Goal: Information Seeking & Learning: Learn about a topic

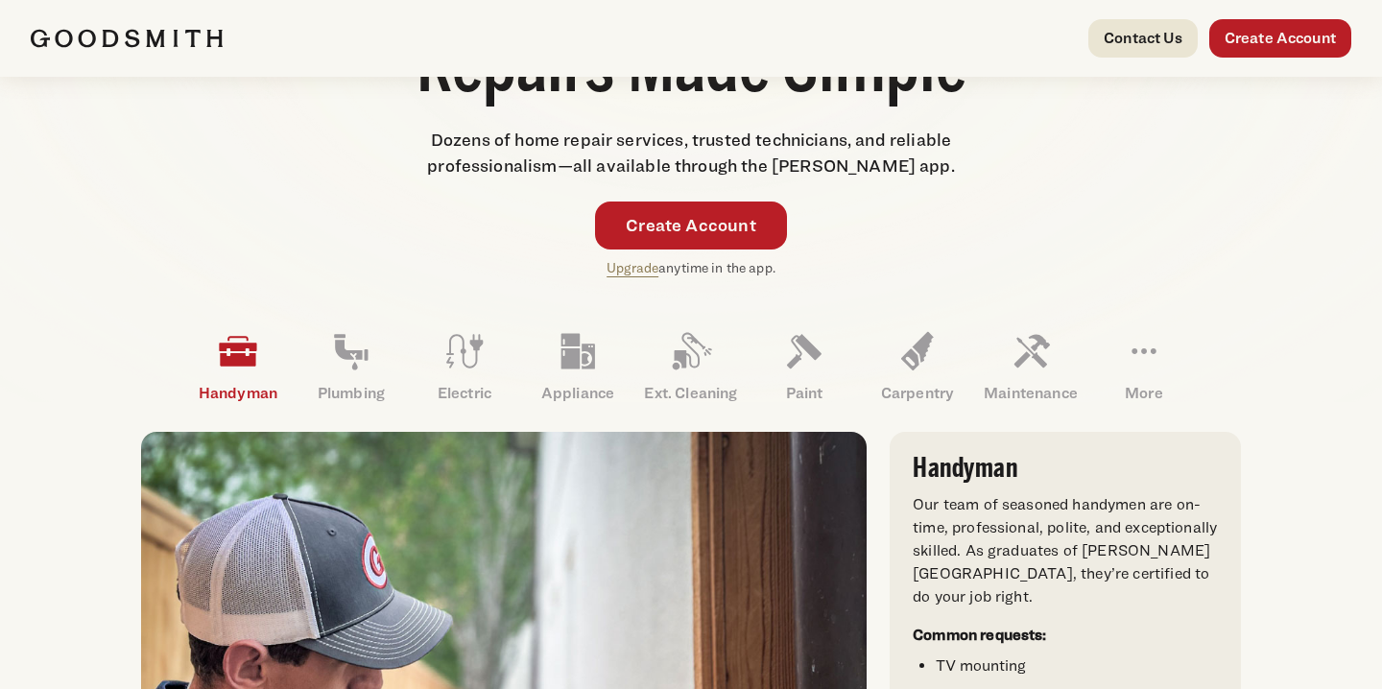
scroll to position [452, 0]
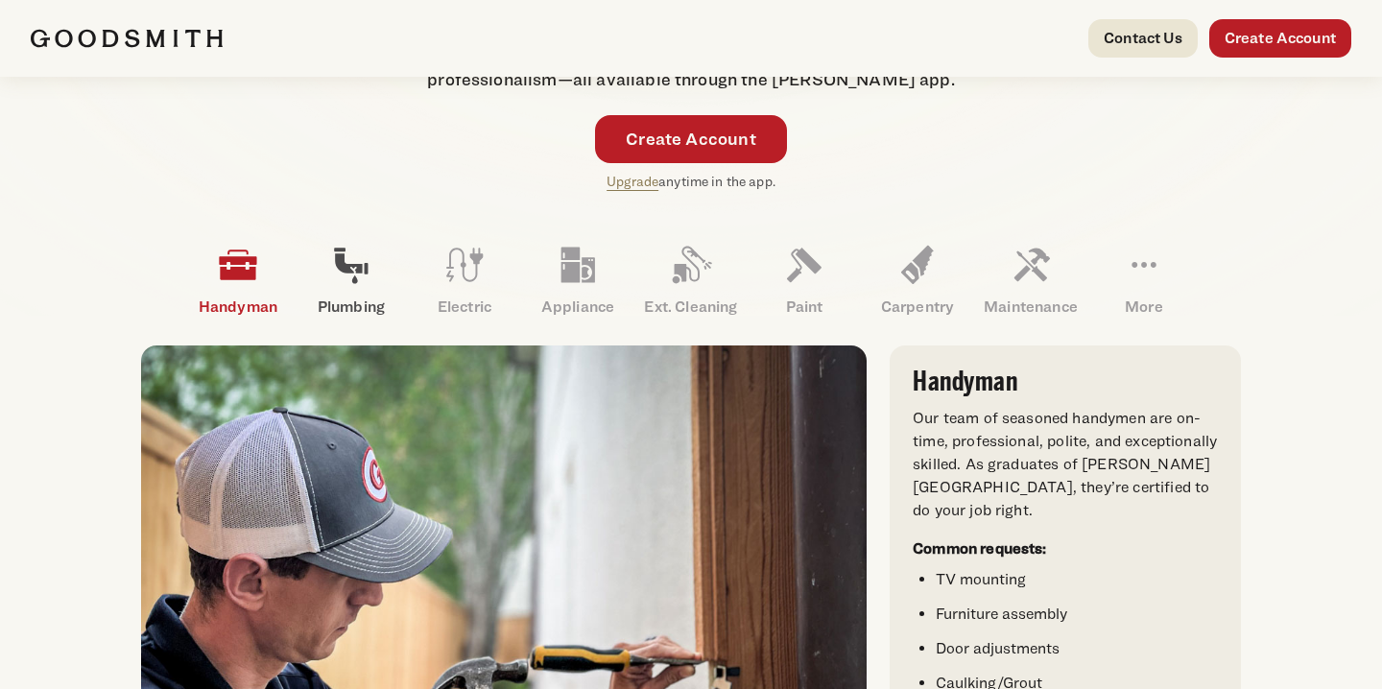
click at [347, 281] on icon at bounding box center [351, 265] width 46 height 46
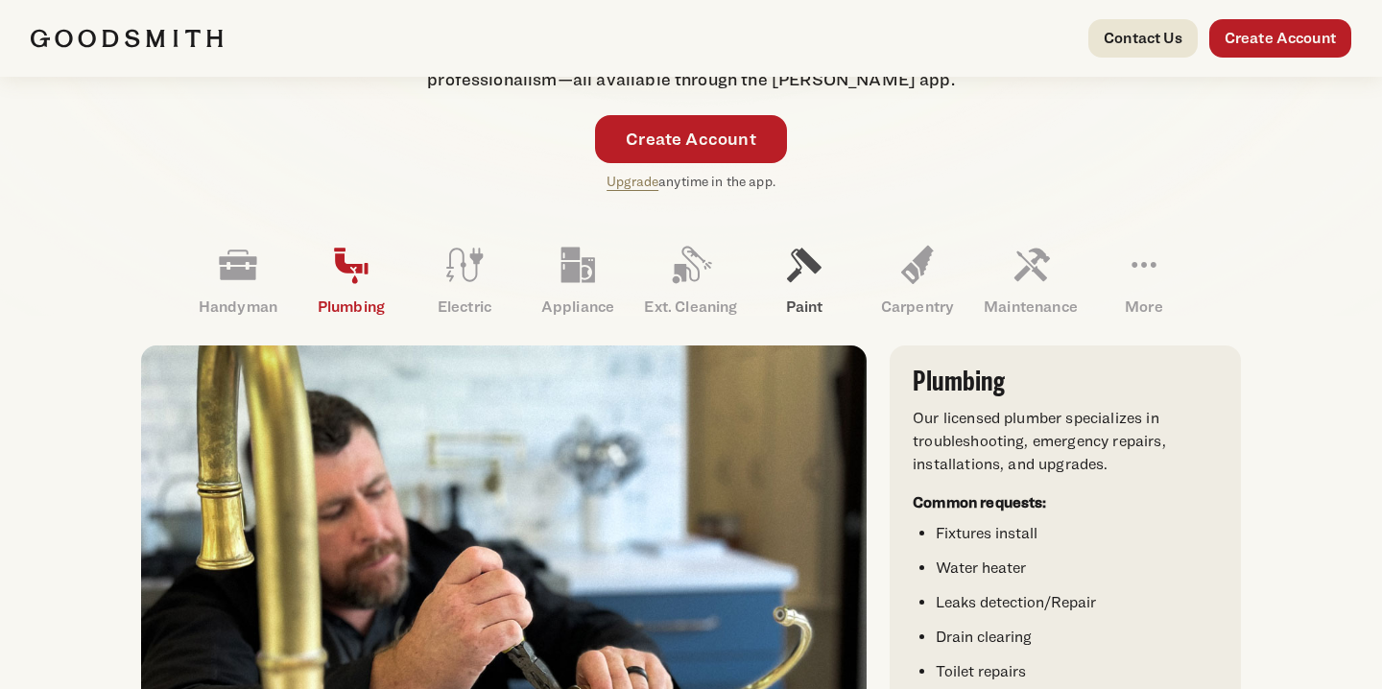
click at [778, 265] on link "Paint" at bounding box center [804, 280] width 113 height 100
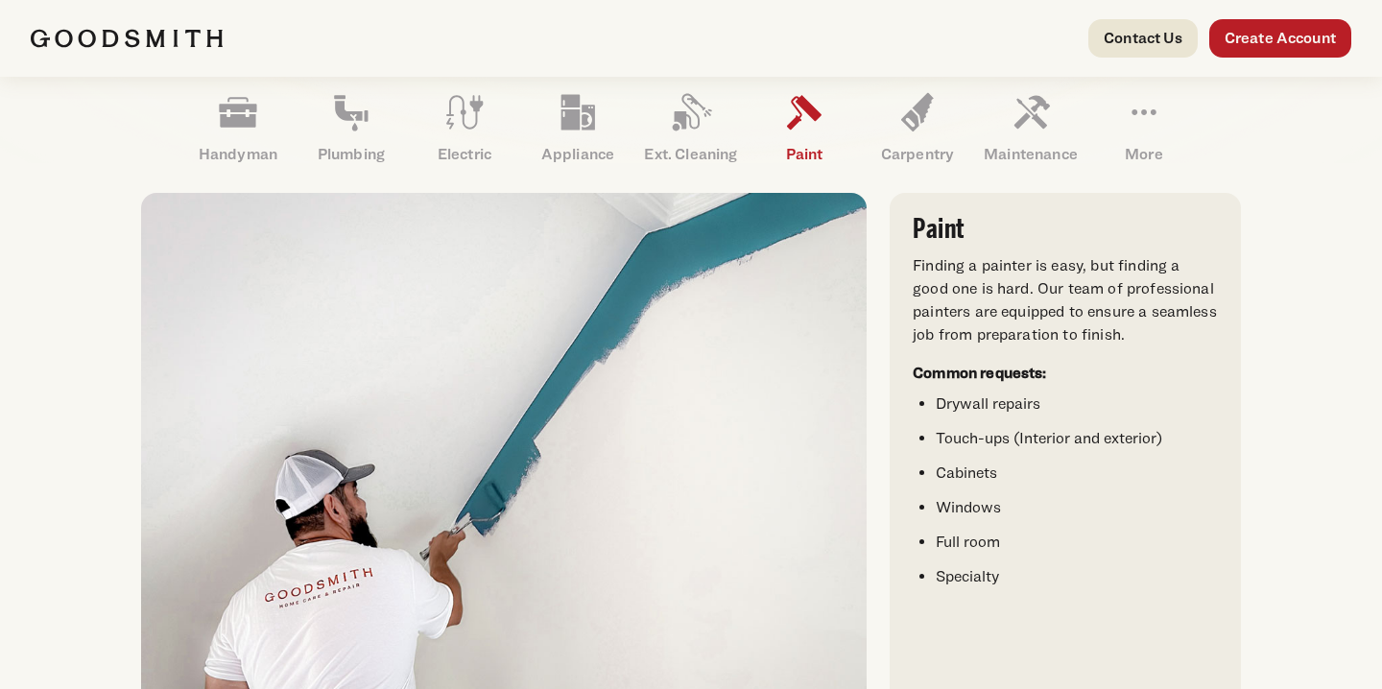
scroll to position [601, 0]
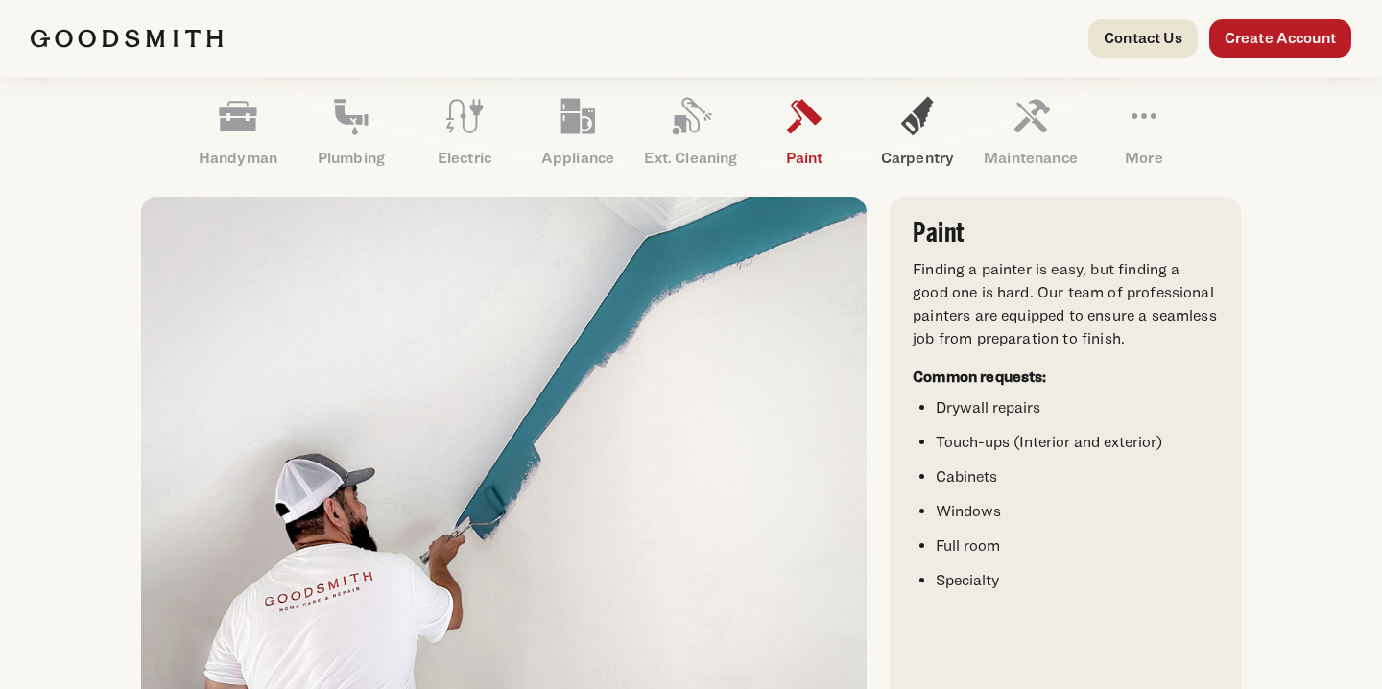
click at [916, 128] on icon at bounding box center [917, 116] width 33 height 38
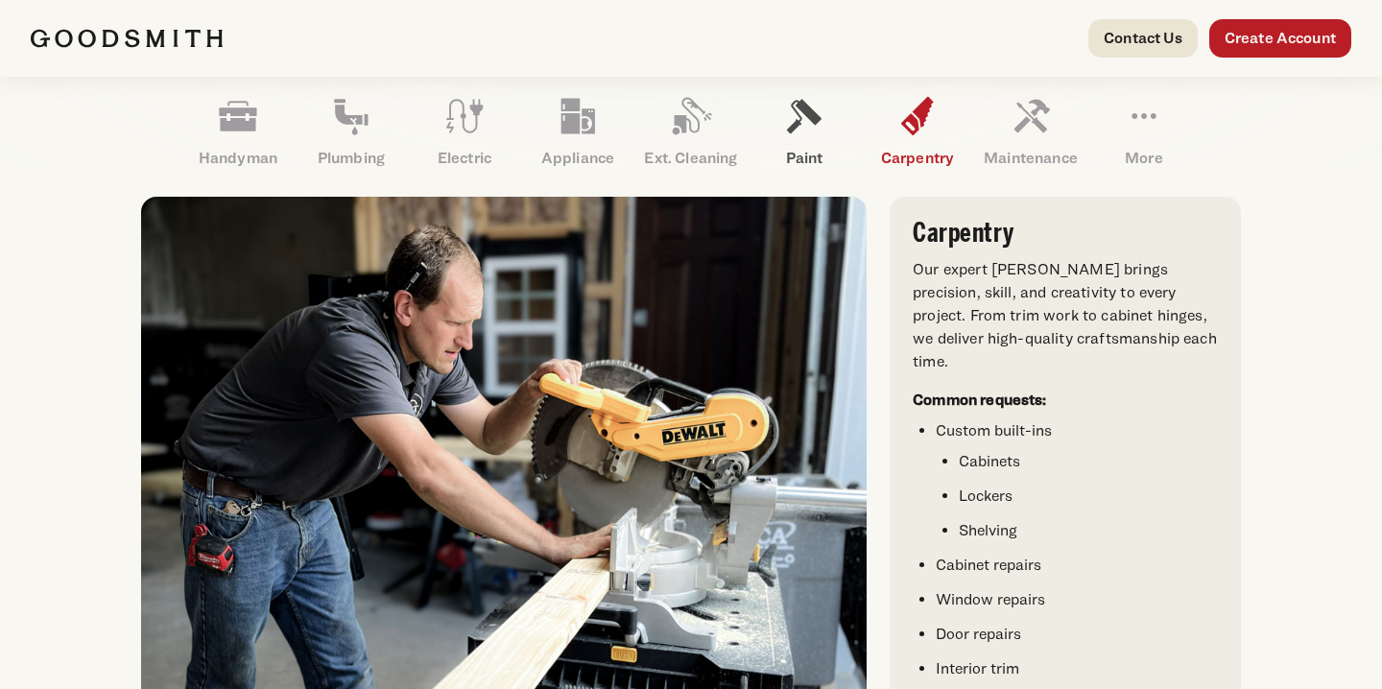
click at [817, 129] on icon at bounding box center [804, 116] width 46 height 46
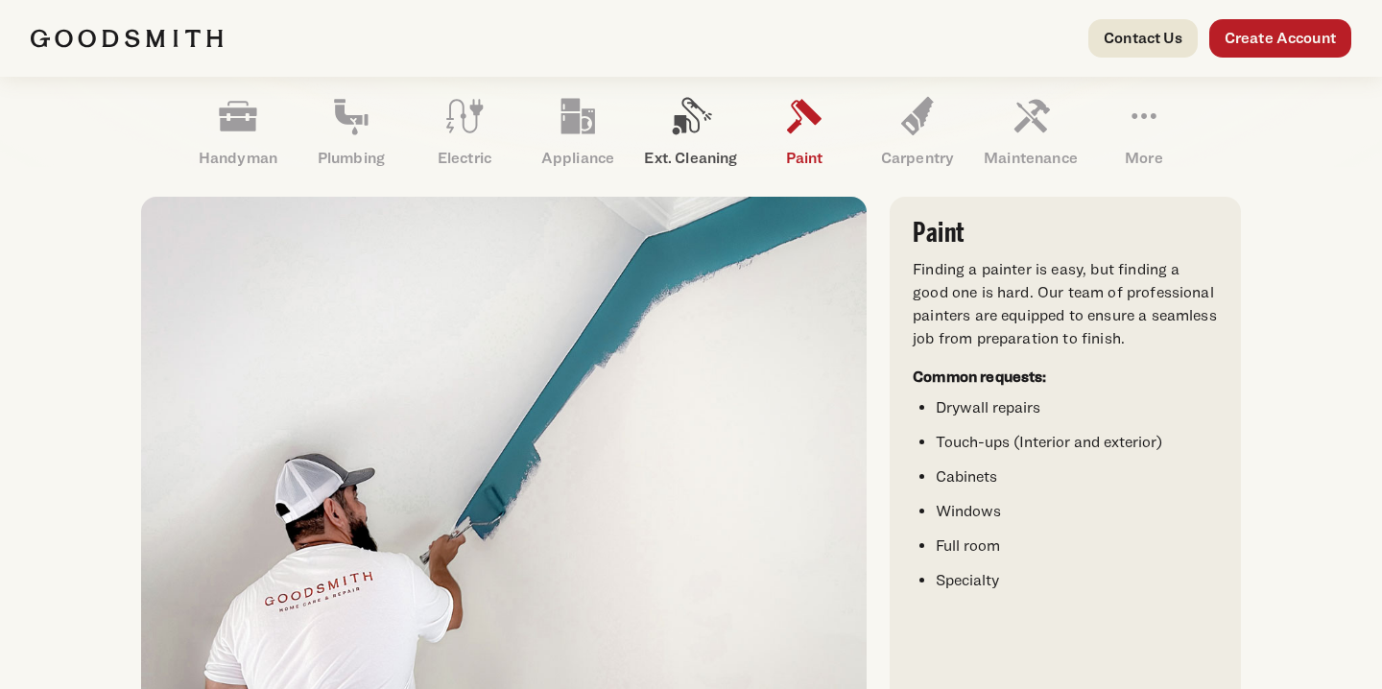
click at [693, 121] on icon at bounding box center [691, 116] width 46 height 46
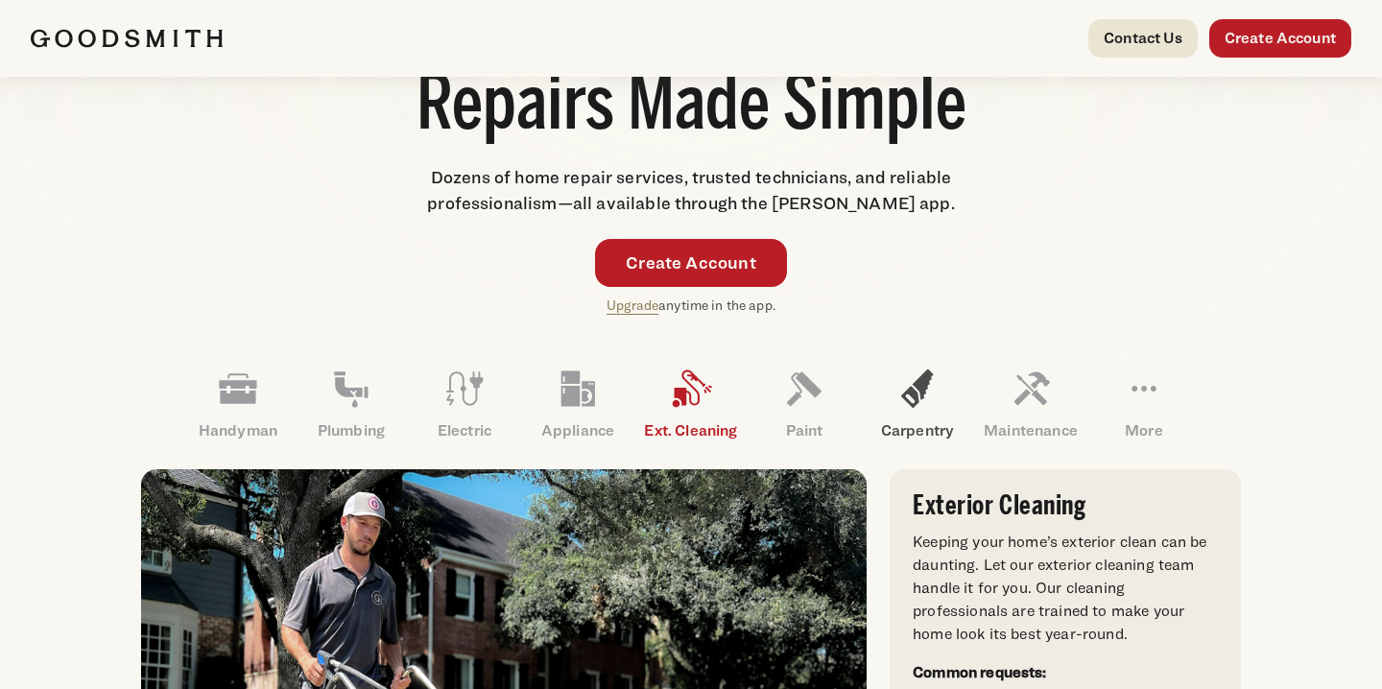
scroll to position [317, 0]
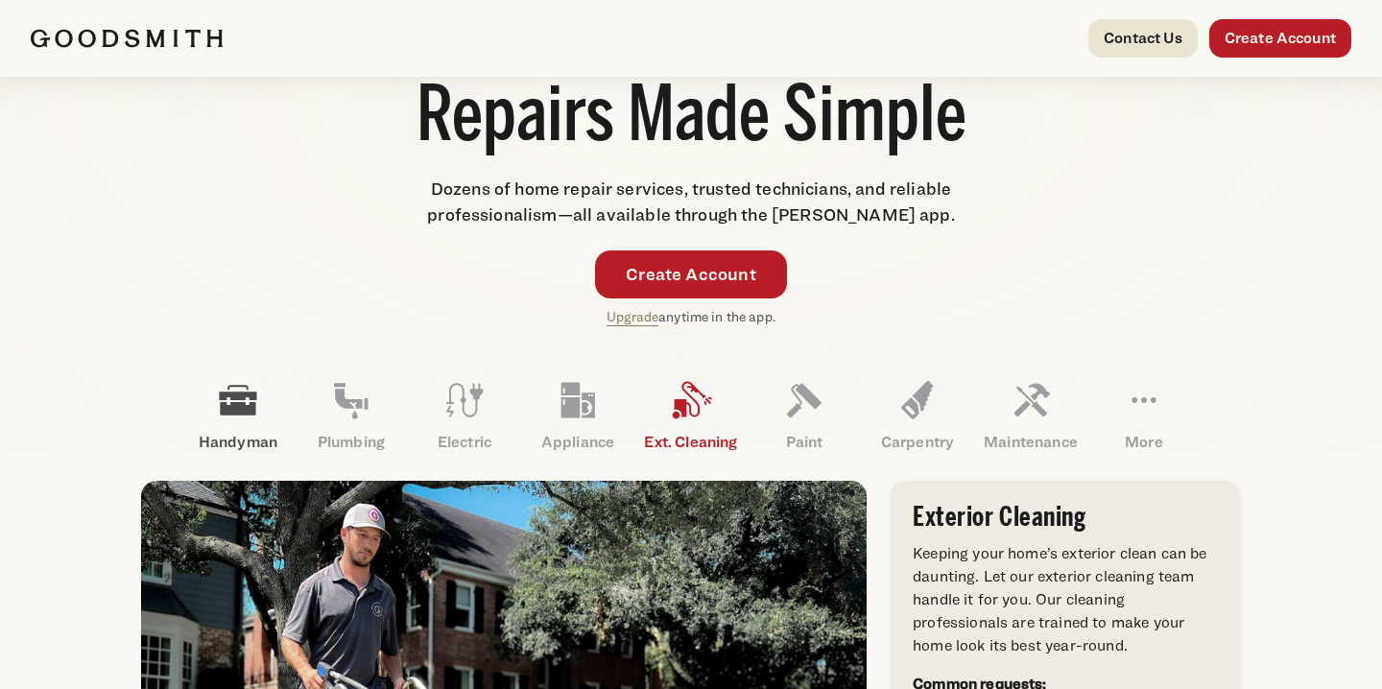
click at [229, 419] on icon at bounding box center [238, 400] width 46 height 46
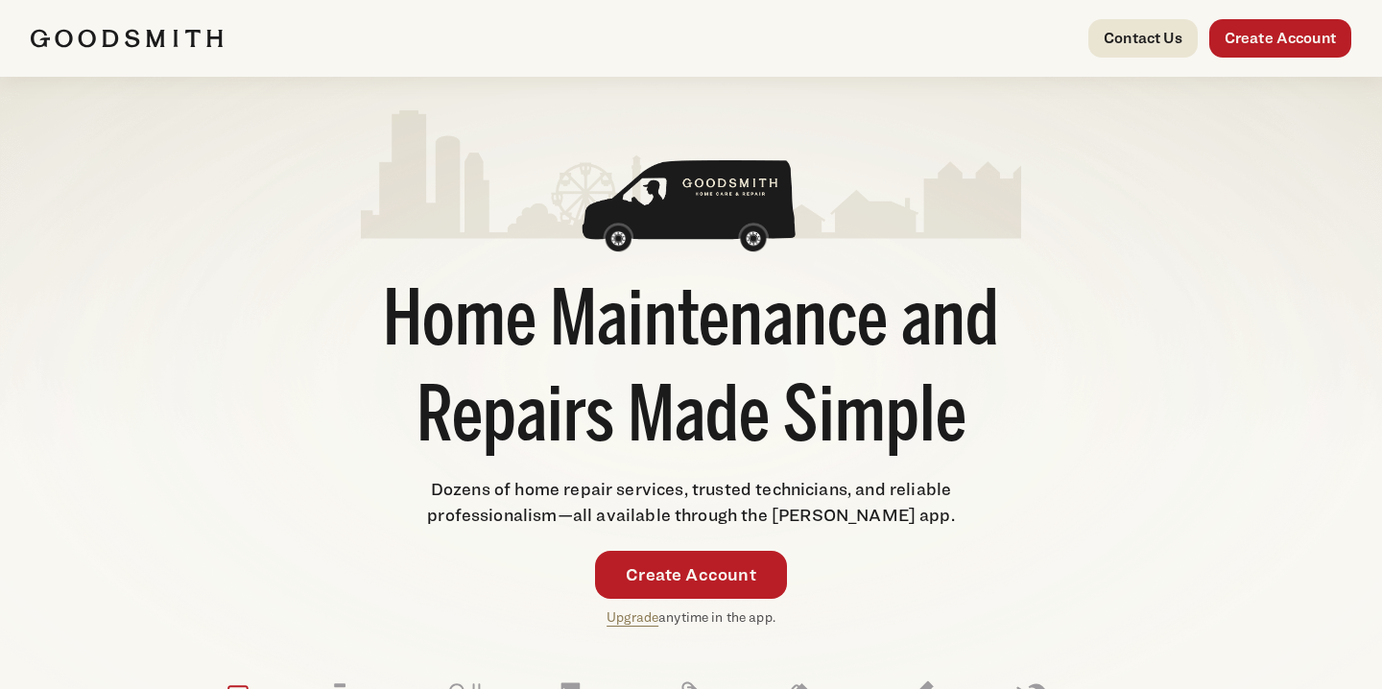
scroll to position [0, 0]
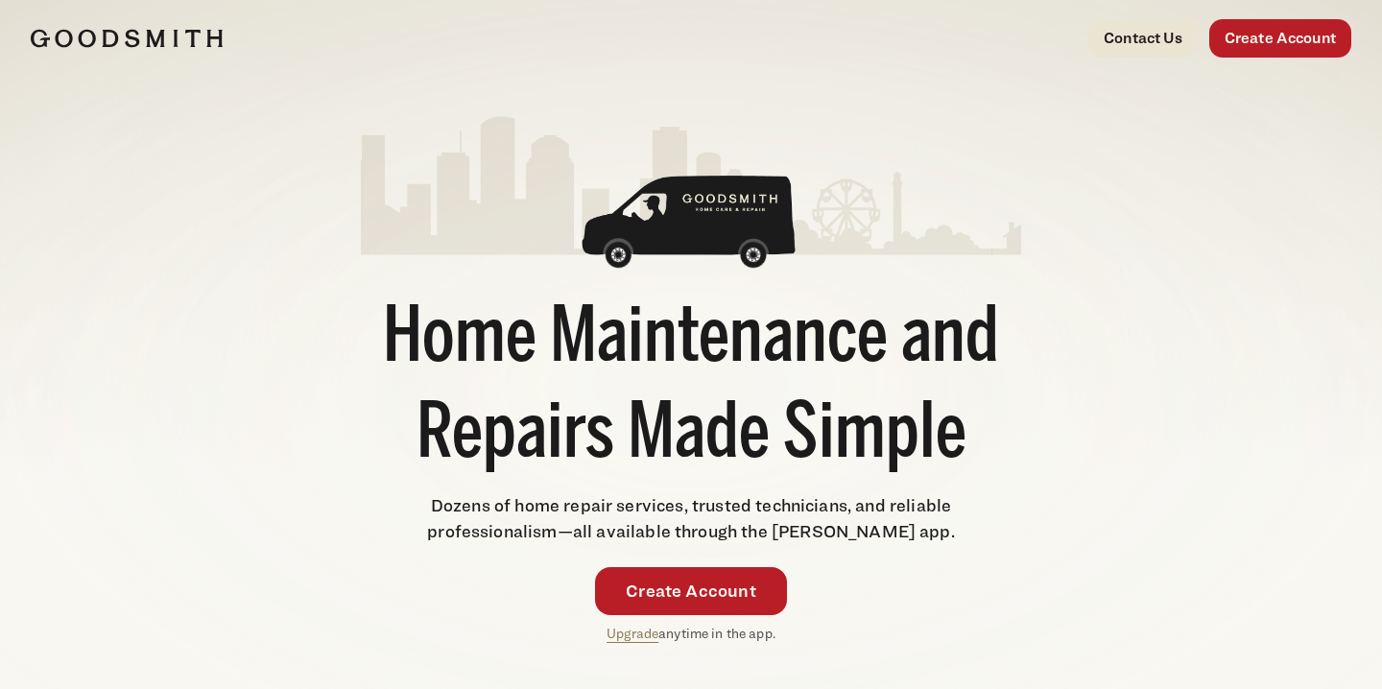
click at [272, 314] on div "Home Maintenance and Repairs Made Simple Dozens of home repair services, truste…" at bounding box center [691, 379] width 1321 height 529
